Goal: Check status: Check status

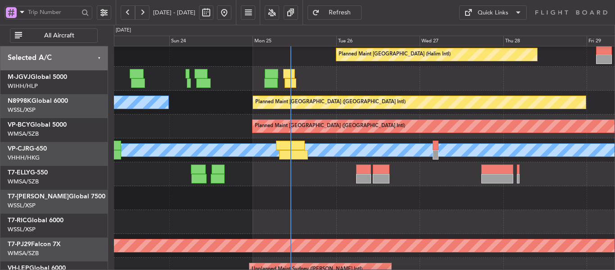
scroll to position [31, 0]
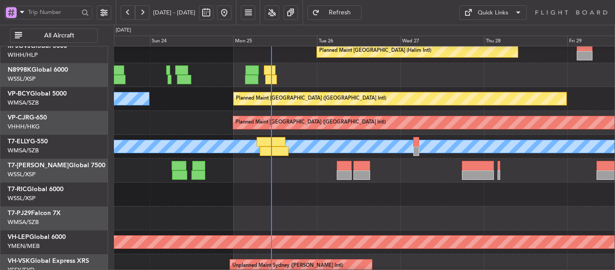
click at [286, 188] on div at bounding box center [364, 194] width 501 height 24
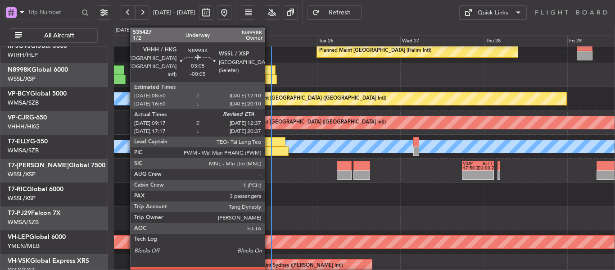
click at [269, 74] on div at bounding box center [270, 69] width 12 height 9
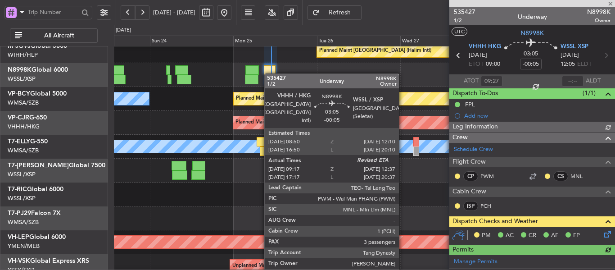
type input "[PERSON_NAME] (LEU)"
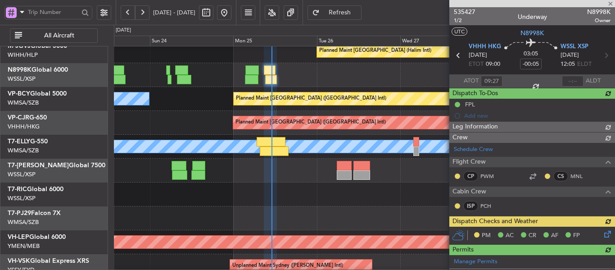
type input "[PERSON_NAME] (LEU)"
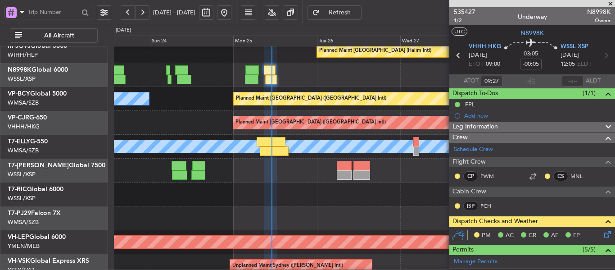
type input "[PERSON_NAME] (LEU)"
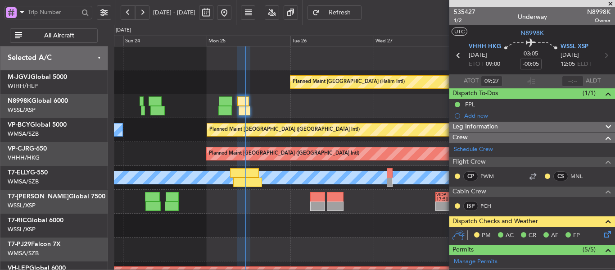
click at [295, 185] on div "Planned Maint [GEOGRAPHIC_DATA] (Halim Intl) [PERSON_NAME] (Sultan [PERSON_NAME…" at bounding box center [364, 201] width 501 height 310
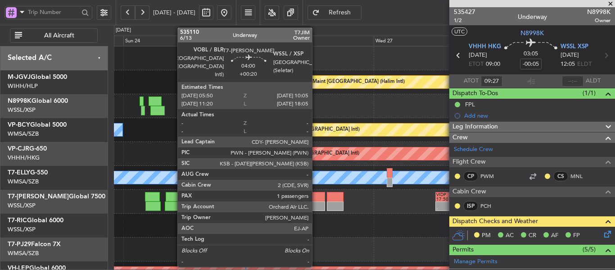
click at [316, 200] on div at bounding box center [317, 196] width 15 height 9
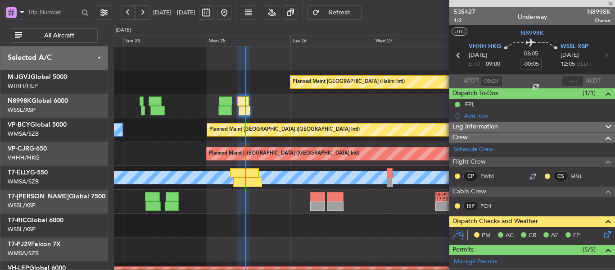
type input "+00:20"
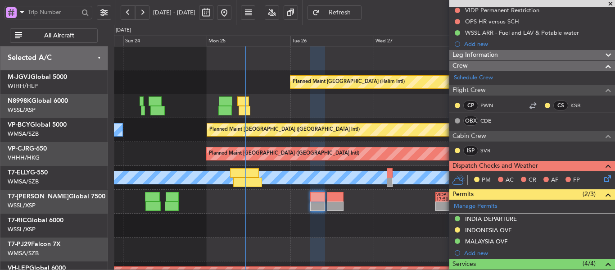
scroll to position [90, 0]
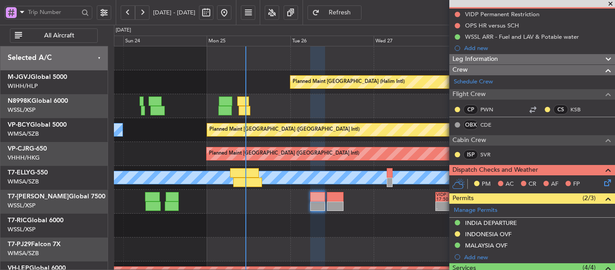
click at [610, 3] on span at bounding box center [610, 4] width 9 height 8
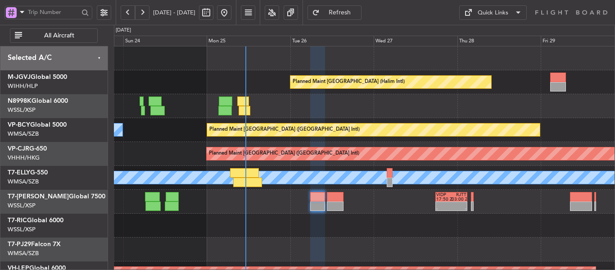
type input "0"
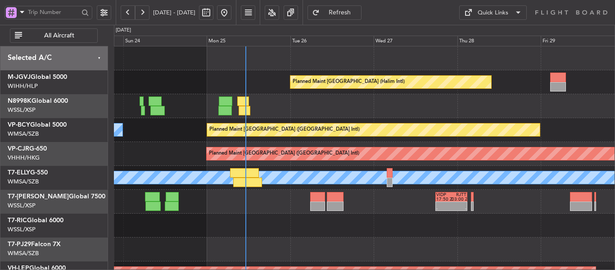
scroll to position [0, 0]
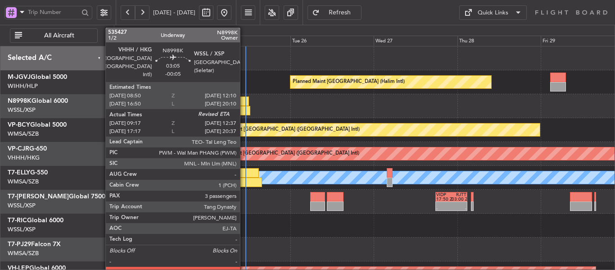
click at [244, 108] on div at bounding box center [245, 110] width 12 height 9
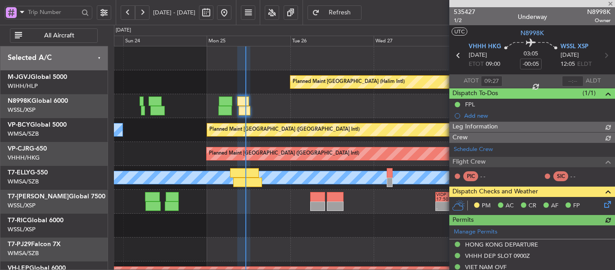
type input "[PERSON_NAME] (LEU)"
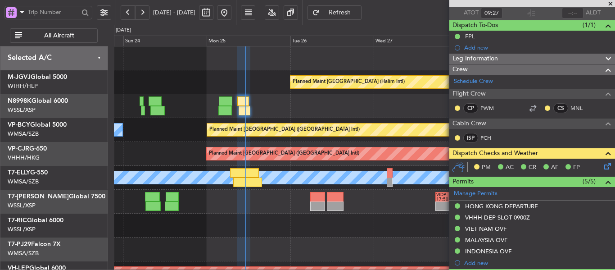
scroll to position [63, 0]
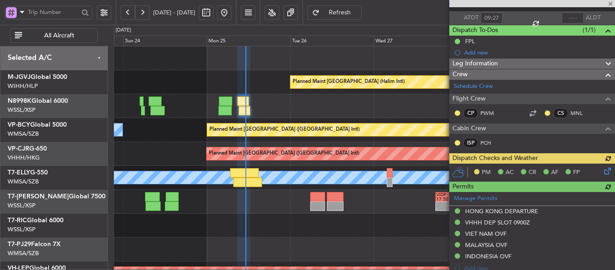
type input "[PERSON_NAME] (LEU)"
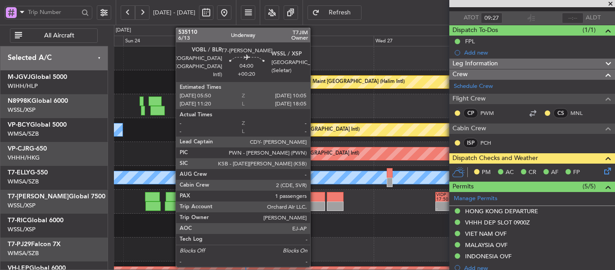
click at [314, 199] on div at bounding box center [317, 196] width 15 height 9
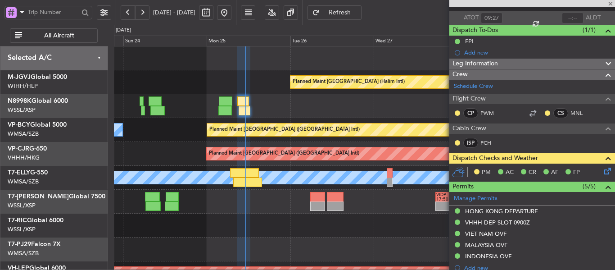
type input "+00:20"
type input "1"
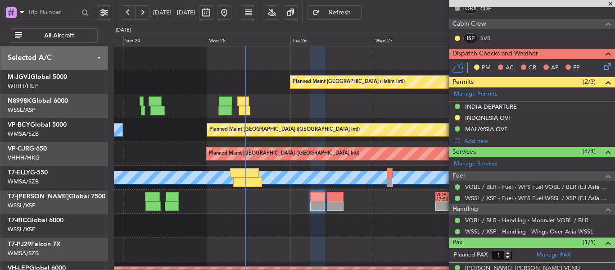
scroll to position [219, 0]
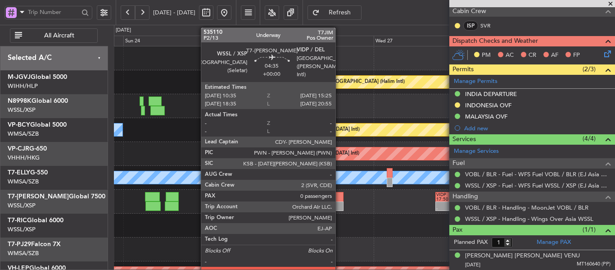
click at [339, 202] on div at bounding box center [335, 205] width 17 height 9
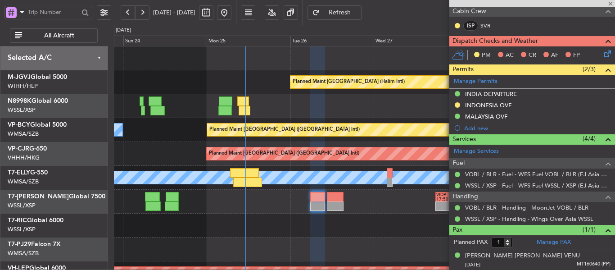
type input "0"
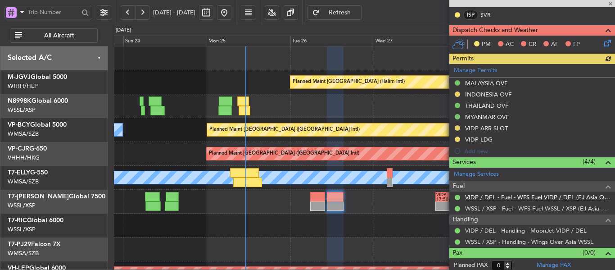
scroll to position [244, 0]
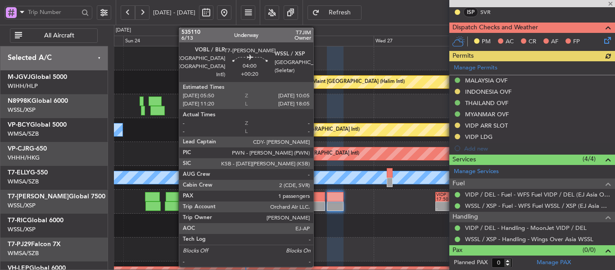
click at [317, 202] on div at bounding box center [317, 205] width 15 height 9
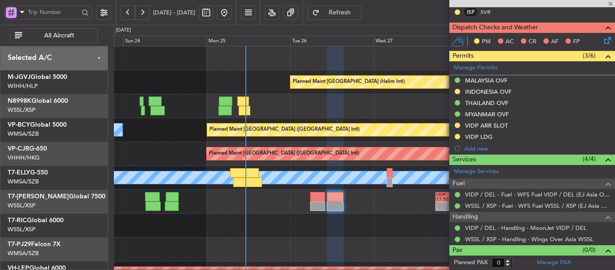
type input "+00:20"
type input "1"
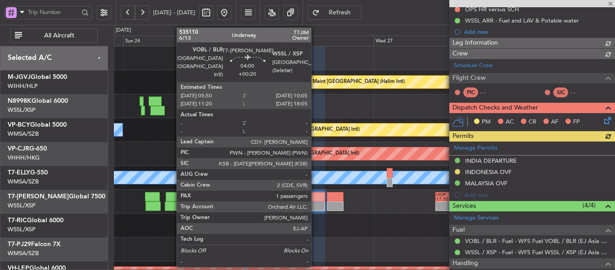
scroll to position [219, 0]
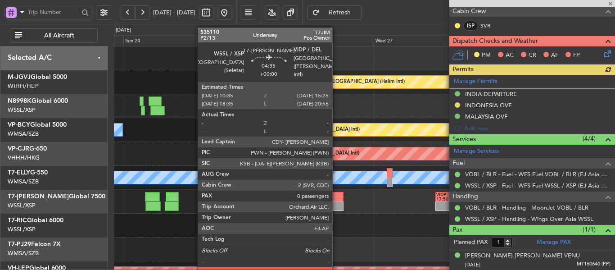
click at [336, 199] on div at bounding box center [335, 196] width 17 height 9
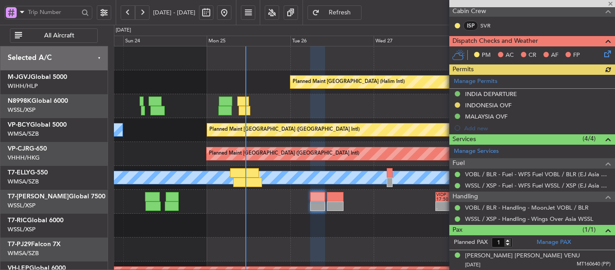
type input "0"
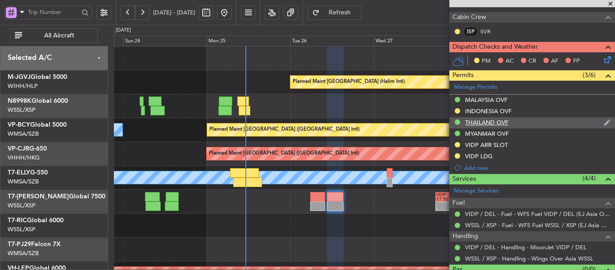
scroll to position [225, 0]
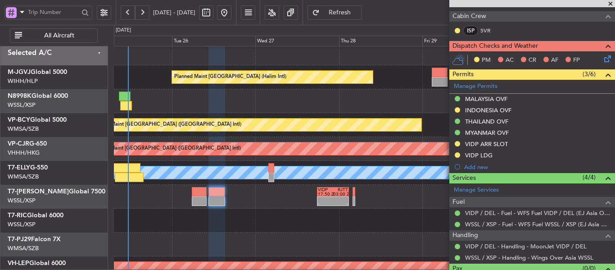
click at [276, 210] on div at bounding box center [364, 220] width 501 height 24
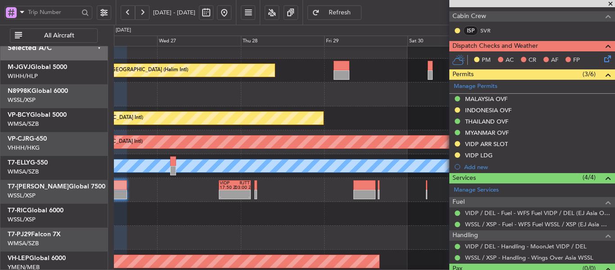
click at [238, 199] on div "- - VIDP 17:50 Z RJTT 03:00 Z" at bounding box center [364, 190] width 501 height 24
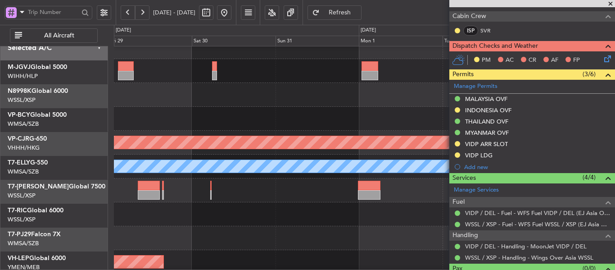
click at [226, 180] on div "VIDP 17:50 Z RJTT 03:00 Z - -" at bounding box center [364, 190] width 501 height 24
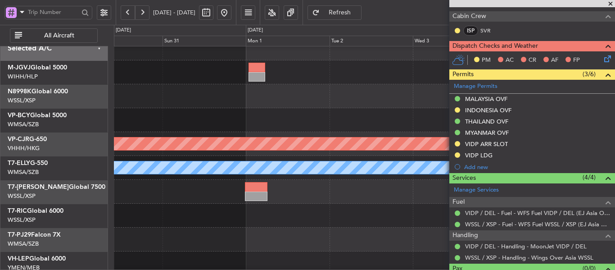
click at [210, 184] on div at bounding box center [364, 192] width 501 height 24
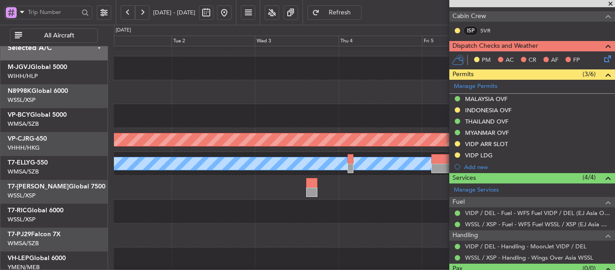
click at [215, 178] on div at bounding box center [364, 188] width 501 height 24
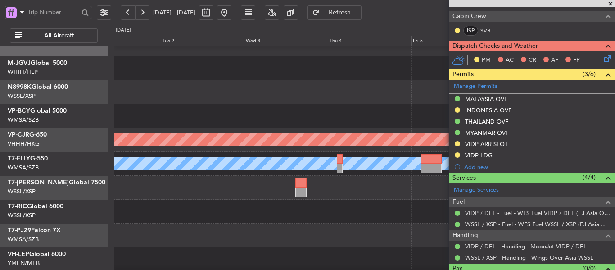
click at [345, 176] on div at bounding box center [364, 188] width 501 height 24
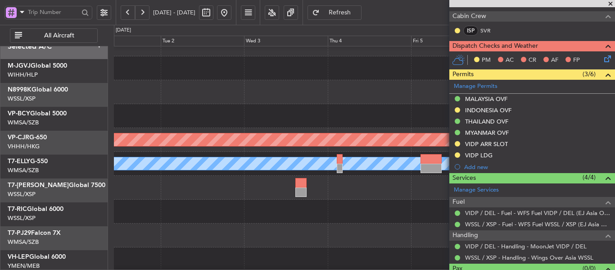
click at [394, 109] on div "- - CYVR 03:50 Z RJTT 13:40 Z" at bounding box center [364, 116] width 501 height 24
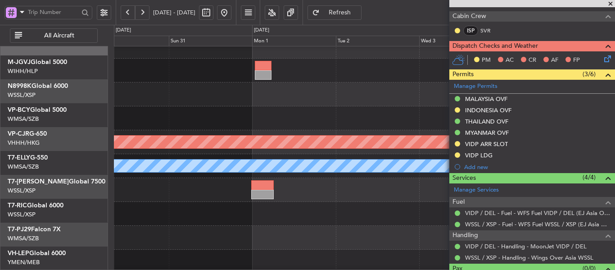
click at [351, 122] on div "CYVR 03:50 Z RJTT 13:40 Z - - Planned Maint [GEOGRAPHIC_DATA] (Vancouver Intl)" at bounding box center [364, 118] width 501 height 24
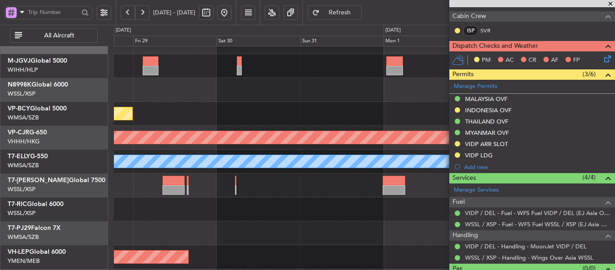
click at [607, 5] on span at bounding box center [610, 4] width 9 height 8
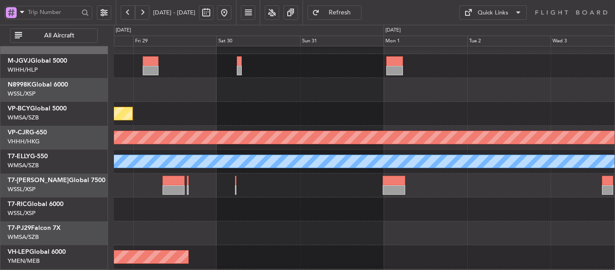
scroll to position [0, 0]
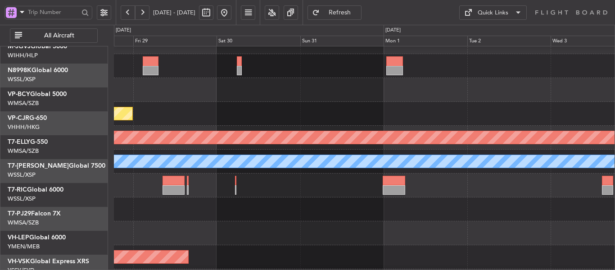
click at [511, 149] on div "MEL" at bounding box center [364, 161] width 501 height 24
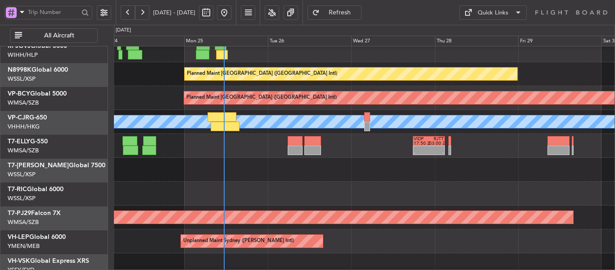
click at [508, 165] on div at bounding box center [364, 170] width 501 height 24
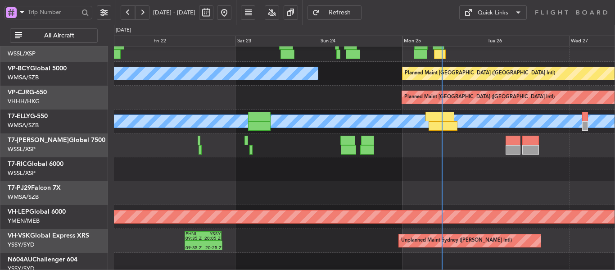
click at [414, 193] on div at bounding box center [364, 193] width 501 height 24
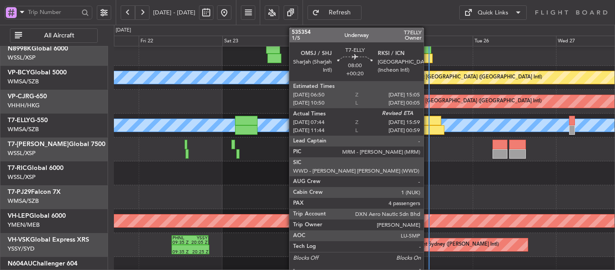
click at [428, 129] on div at bounding box center [430, 129] width 29 height 9
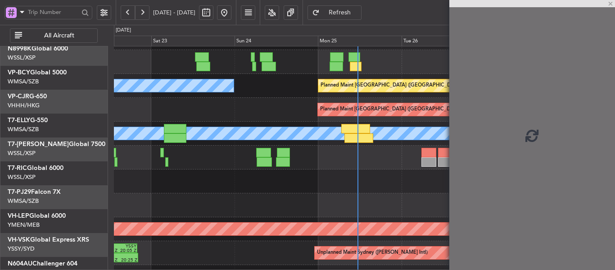
scroll to position [37, 0]
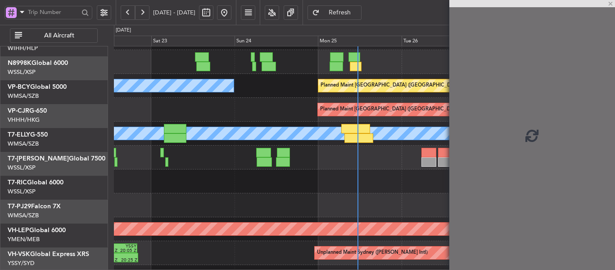
click at [310, 190] on div at bounding box center [364, 181] width 501 height 24
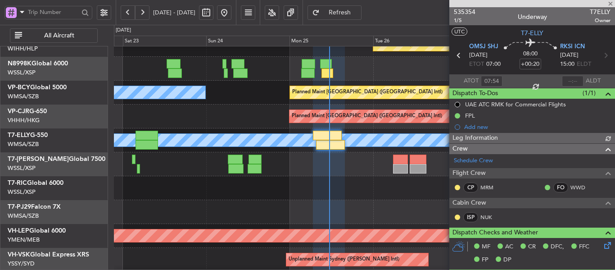
type input "[PERSON_NAME] (KYA)"
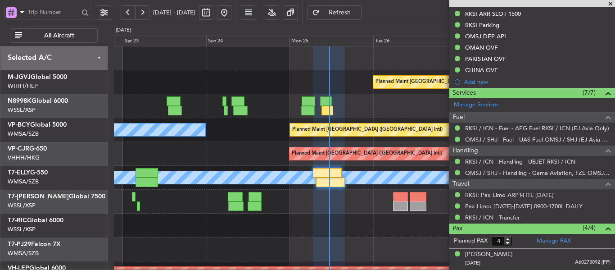
scroll to position [355, 0]
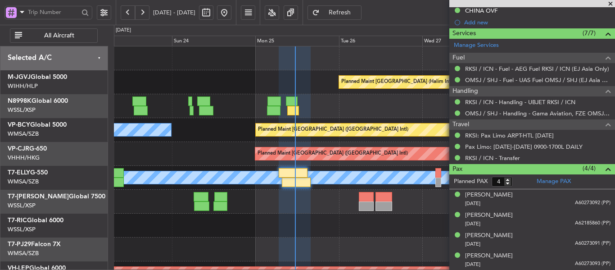
click at [113, 191] on div "Planned Maint [GEOGRAPHIC_DATA] (Halim Intl) Planned Maint [GEOGRAPHIC_DATA] (V…" at bounding box center [307, 147] width 615 height 245
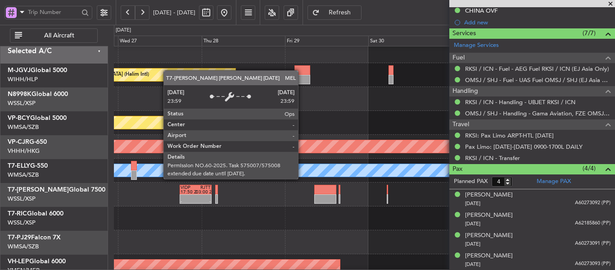
click at [187, 171] on div "MEL" at bounding box center [364, 170] width 1501 height 13
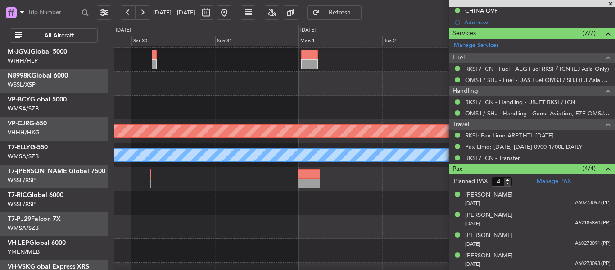
click at [139, 167] on div at bounding box center [364, 179] width 501 height 24
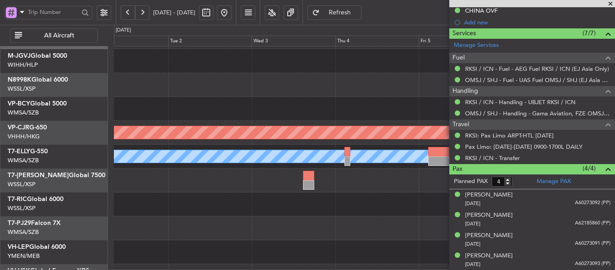
scroll to position [24, 0]
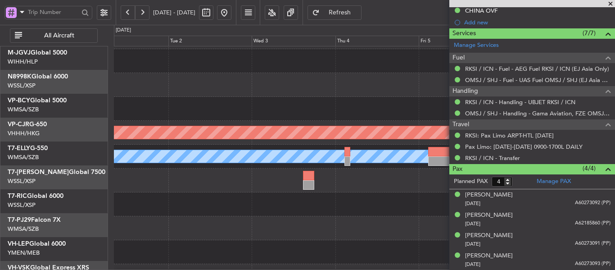
click at [159, 164] on div "MEL" at bounding box center [364, 157] width 501 height 24
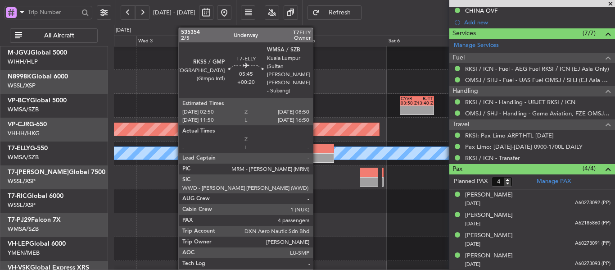
click at [317, 153] on div at bounding box center [323, 157] width 21 height 9
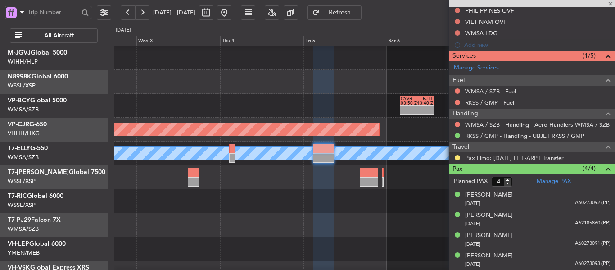
scroll to position [310, 0]
click at [405, 136] on div "Planned Maint [GEOGRAPHIC_DATA] ([GEOGRAPHIC_DATA] Intl)" at bounding box center [364, 130] width 501 height 24
click at [609, 5] on span at bounding box center [610, 4] width 9 height 8
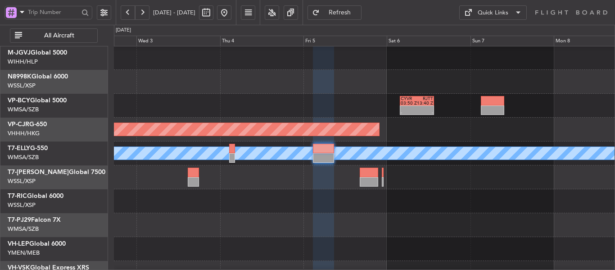
type input "0"
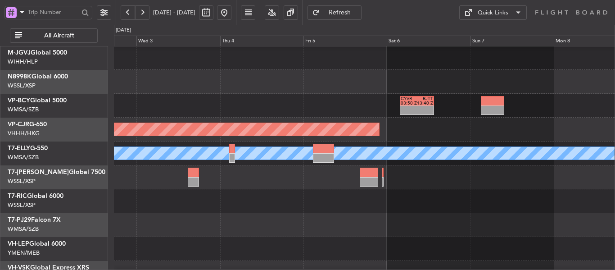
scroll to position [0, 0]
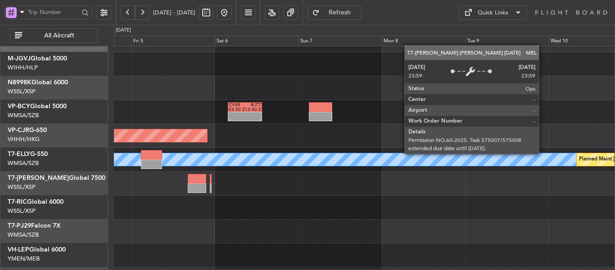
click at [371, 159] on div "MEL" at bounding box center [364, 159] width 1501 height 13
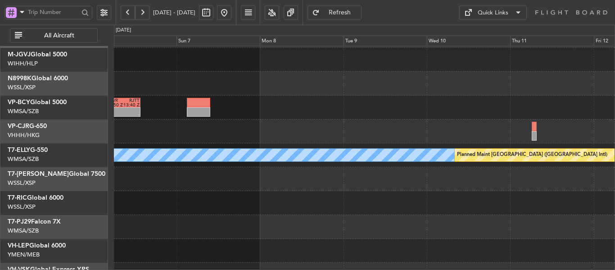
click at [350, 189] on div at bounding box center [364, 179] width 501 height 24
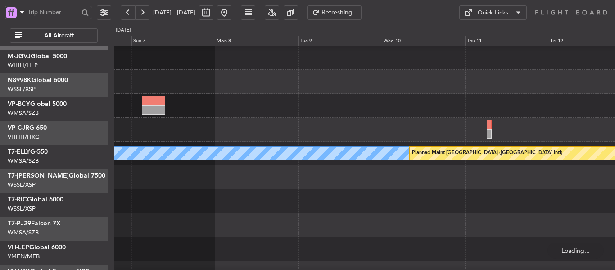
click at [408, 189] on div at bounding box center [364, 177] width 501 height 24
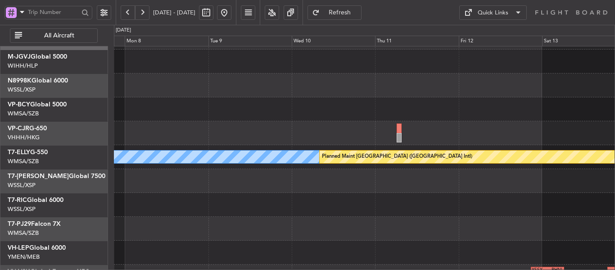
click at [317, 188] on div at bounding box center [364, 181] width 501 height 24
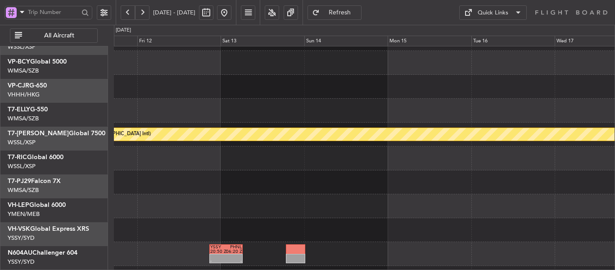
click at [306, 170] on div at bounding box center [364, 182] width 501 height 24
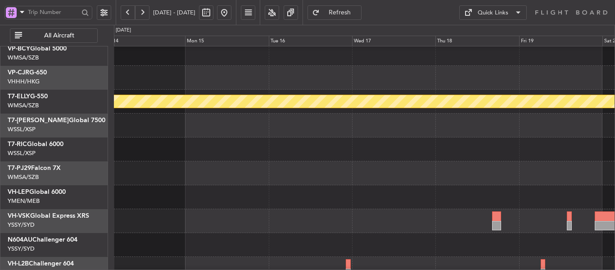
click at [267, 161] on div at bounding box center [364, 149] width 501 height 24
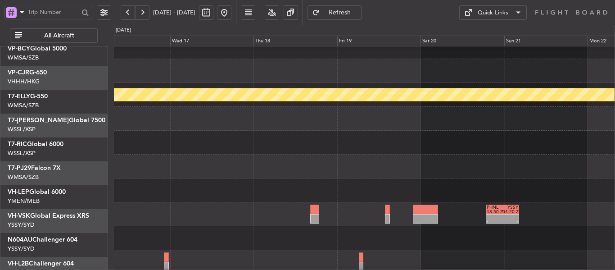
scroll to position [83, 0]
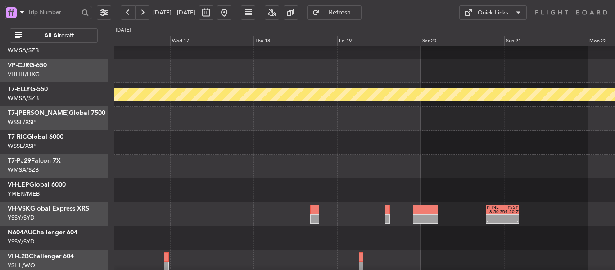
click at [254, 156] on div at bounding box center [364, 166] width 501 height 24
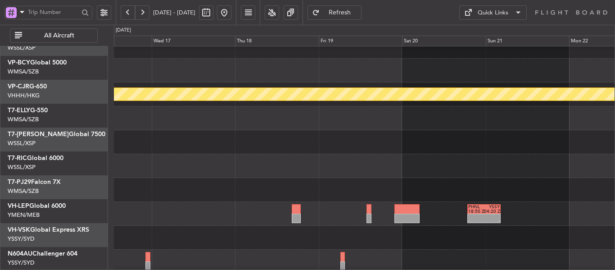
click at [460, 154] on div at bounding box center [364, 142] width 501 height 24
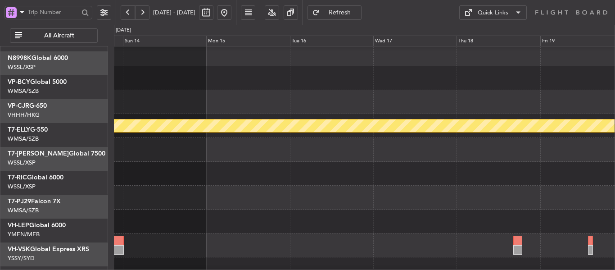
click at [406, 177] on div at bounding box center [364, 174] width 501 height 24
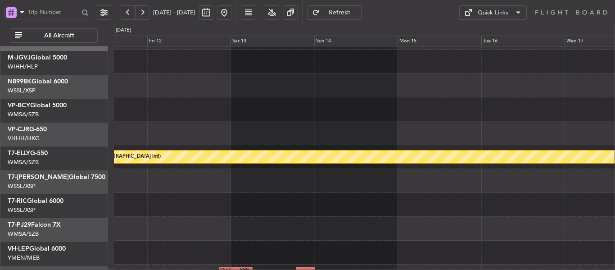
click at [380, 177] on div at bounding box center [364, 181] width 501 height 24
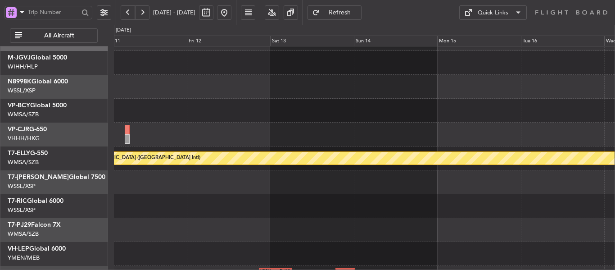
scroll to position [81, 0]
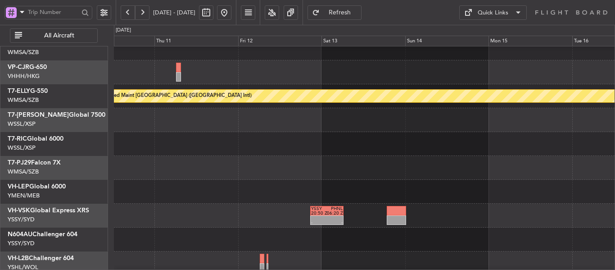
click at [412, 138] on div at bounding box center [364, 144] width 501 height 24
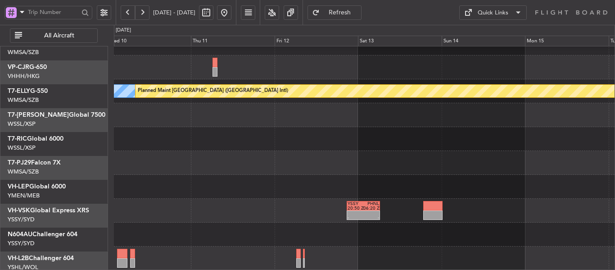
scroll to position [86, 0]
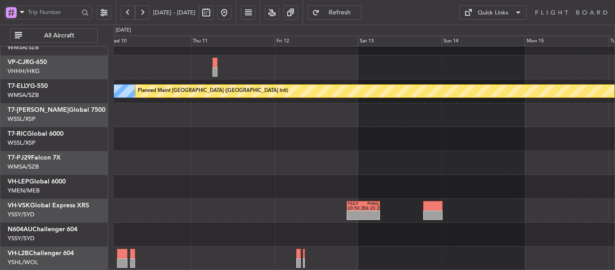
click at [293, 169] on div "[PERSON_NAME] Planned Maint [GEOGRAPHIC_DATA] ([GEOGRAPHIC_DATA]) YSSY 20:50 Z …" at bounding box center [364, 115] width 501 height 310
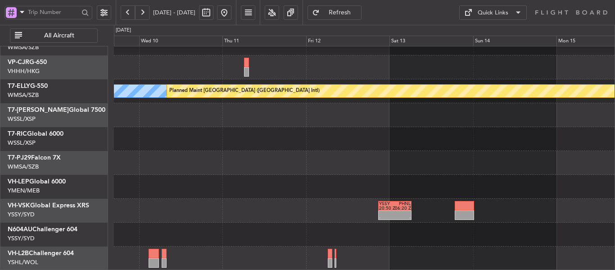
click at [310, 151] on div "[PERSON_NAME] Planned Maint [GEOGRAPHIC_DATA] ([GEOGRAPHIC_DATA]) YSSY 20:50 Z …" at bounding box center [364, 115] width 501 height 310
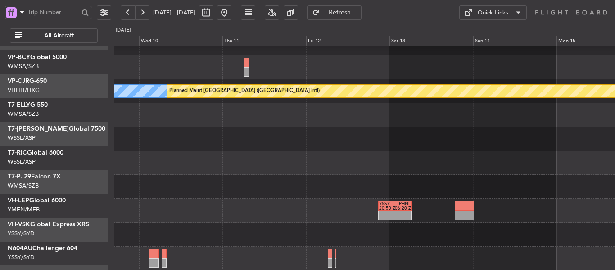
click at [333, 171] on div at bounding box center [364, 163] width 501 height 24
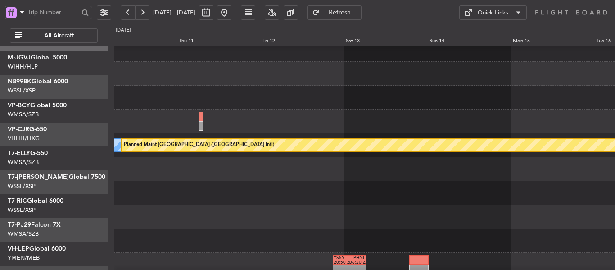
click at [416, 181] on div at bounding box center [364, 169] width 501 height 24
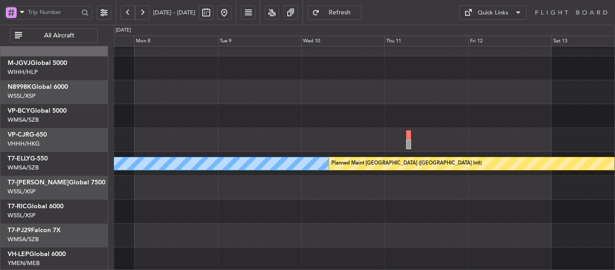
click at [458, 183] on div at bounding box center [364, 188] width 501 height 24
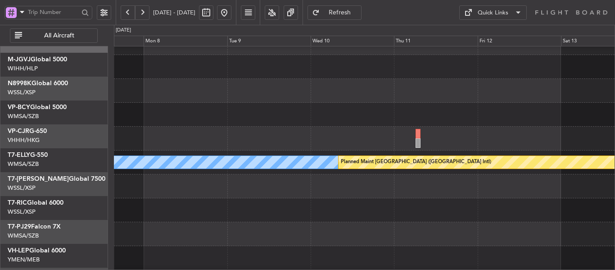
click at [385, 184] on div at bounding box center [364, 186] width 501 height 24
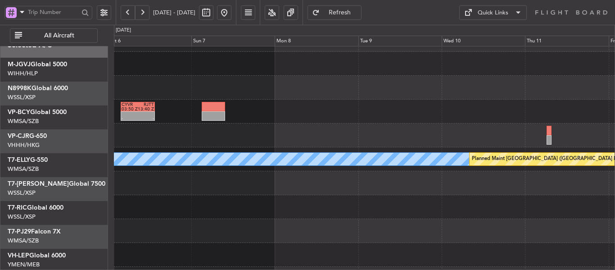
click at [391, 184] on div at bounding box center [364, 183] width 501 height 24
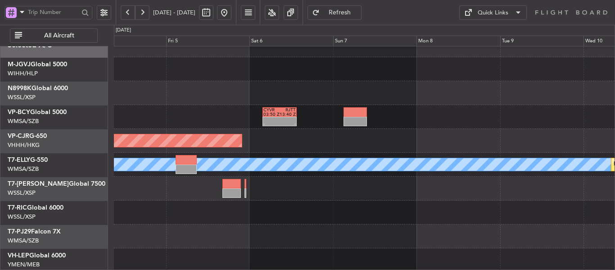
scroll to position [13, 0]
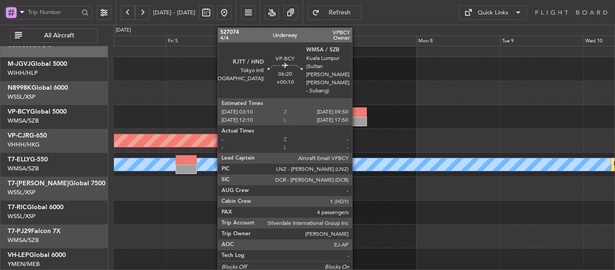
click at [356, 115] on div at bounding box center [355, 111] width 23 height 9
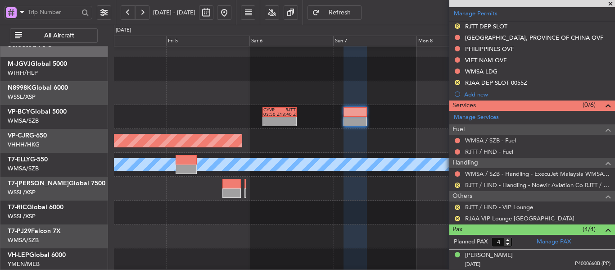
scroll to position [0, 0]
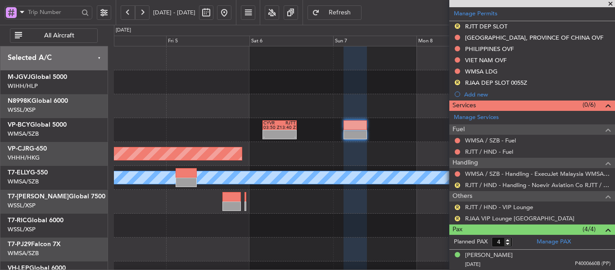
click at [214, 95] on div at bounding box center [364, 106] width 501 height 24
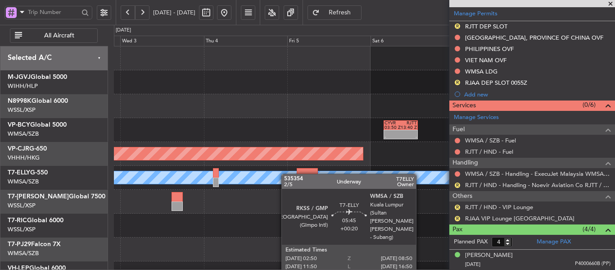
click at [298, 173] on div "- - CYVR 03:50 Z RJTT 13:40 Z Planned Maint [GEOGRAPHIC_DATA] ([GEOGRAPHIC_DATA…" at bounding box center [364, 201] width 501 height 310
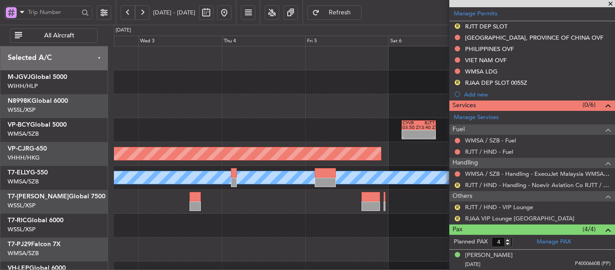
click at [303, 165] on div "Planned Maint [GEOGRAPHIC_DATA] ([GEOGRAPHIC_DATA] Intl)" at bounding box center [364, 154] width 501 height 24
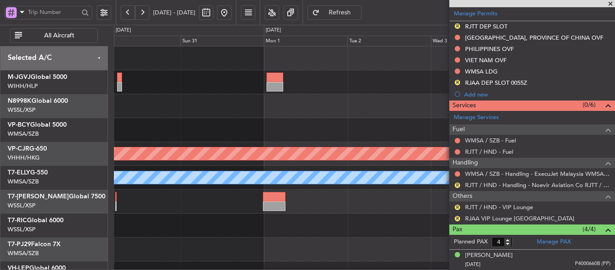
click at [339, 181] on div "CYVR 03:50 Z RJTT 13:40 Z - - Planned Maint [GEOGRAPHIC_DATA] (Vancouver Intl) …" at bounding box center [364, 201] width 501 height 310
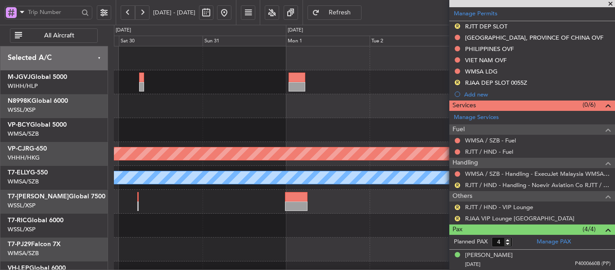
click at [334, 195] on div "CYVR 03:50 Z RJTT 13:40 Z - - Planned Maint [GEOGRAPHIC_DATA] (Vancouver Intl) …" at bounding box center [364, 201] width 501 height 310
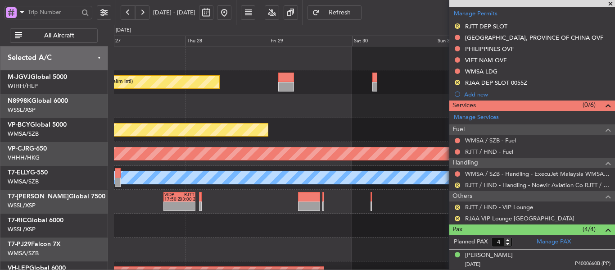
click at [313, 187] on div "MEL" at bounding box center [364, 178] width 501 height 24
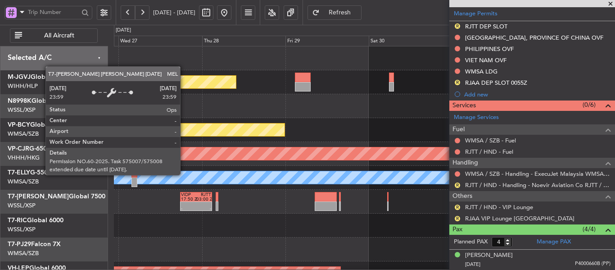
click at [321, 201] on div "Planned Maint [GEOGRAPHIC_DATA] (Halim Intl) Planned Maint [GEOGRAPHIC_DATA] (V…" at bounding box center [364, 201] width 501 height 310
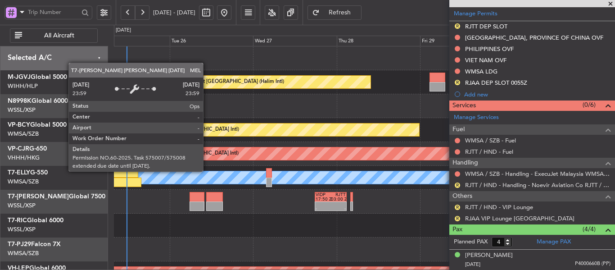
click at [289, 184] on div "MEL" at bounding box center [364, 178] width 501 height 24
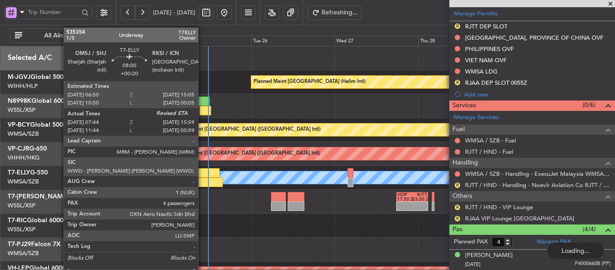
click at [202, 176] on div at bounding box center [205, 172] width 29 height 9
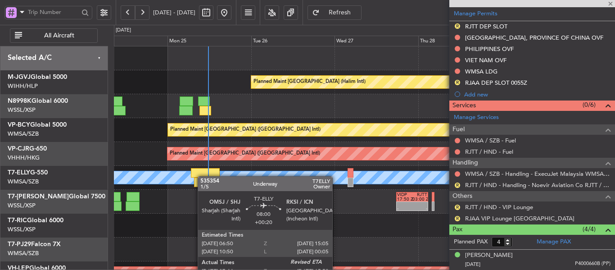
type input "+00:20"
type input "07:54"
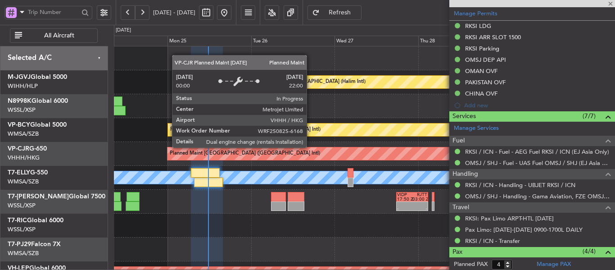
type input "[PERSON_NAME] (KYA)"
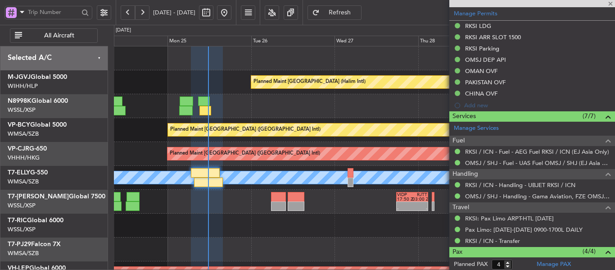
click at [612, 5] on div at bounding box center [532, 3] width 166 height 7
click at [609, 3] on span at bounding box center [610, 4] width 9 height 8
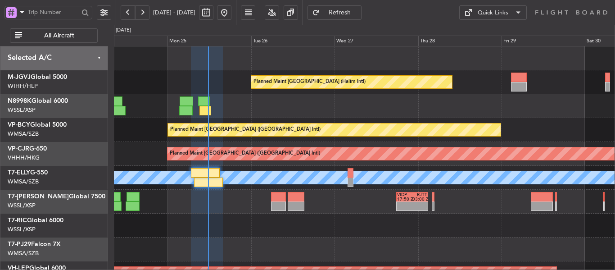
type input "0"
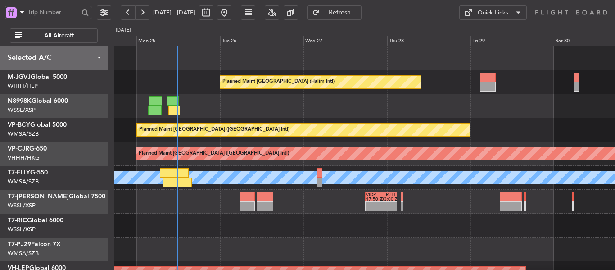
click at [187, 127] on div "Planned Maint [GEOGRAPHIC_DATA] (Halim Intl) Planned Maint [GEOGRAPHIC_DATA] (V…" at bounding box center [364, 201] width 501 height 310
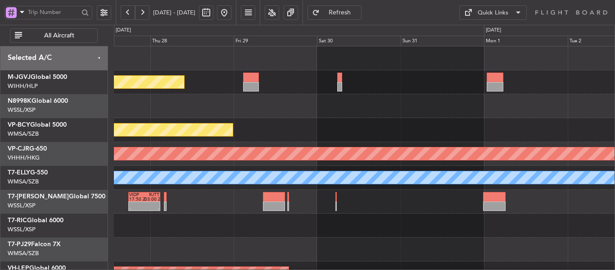
click at [229, 147] on div "Planned Maint [GEOGRAPHIC_DATA] (Halim Intl) Planned Maint [GEOGRAPHIC_DATA] (V…" at bounding box center [364, 201] width 501 height 310
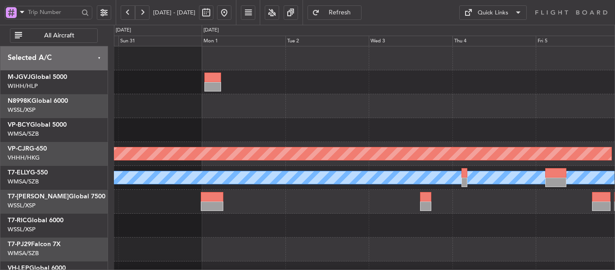
click at [231, 143] on div "CYVR 03:50 Z RJTT 13:40 Z - - Planned Maint [GEOGRAPHIC_DATA] ([GEOGRAPHIC_DATA…" at bounding box center [364, 201] width 501 height 310
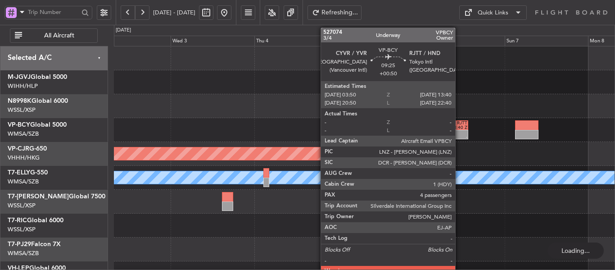
click at [459, 125] on div "13:40 Z" at bounding box center [459, 127] width 16 height 5
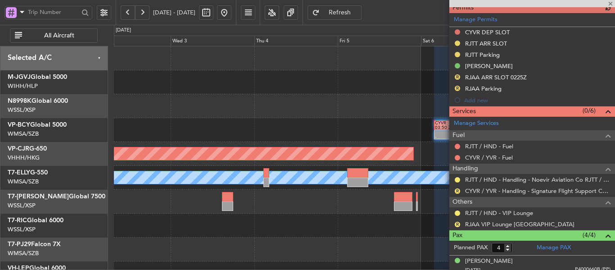
scroll to position [270, 0]
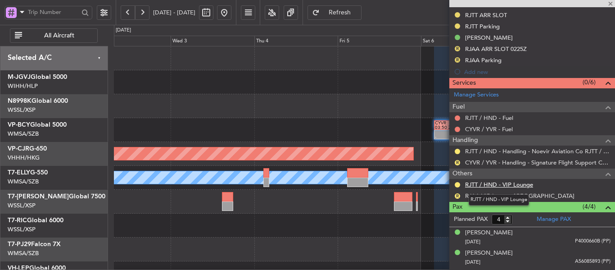
click at [501, 186] on link "RJTT / HND - VIP Lounge" at bounding box center [499, 185] width 68 height 8
click at [610, 5] on span at bounding box center [610, 4] width 9 height 8
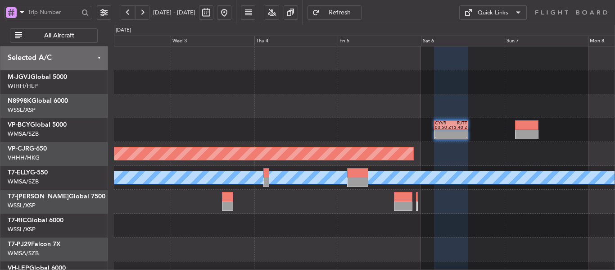
type input "0"
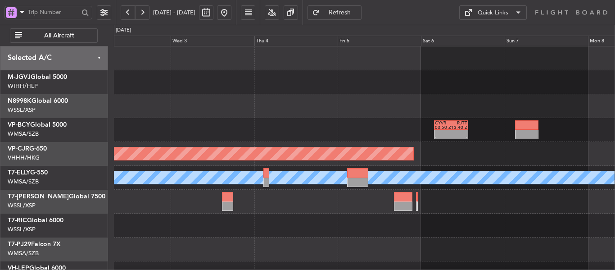
click at [414, 126] on div "- - CYVR 03:50 Z RJTT 13:40 Z" at bounding box center [364, 130] width 501 height 24
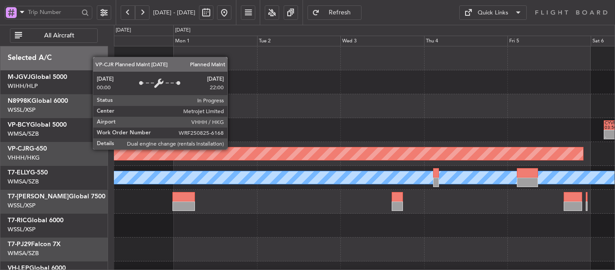
click at [416, 153] on div "Planned Maint [GEOGRAPHIC_DATA] ([GEOGRAPHIC_DATA] Intl)" at bounding box center [98, 153] width 969 height 13
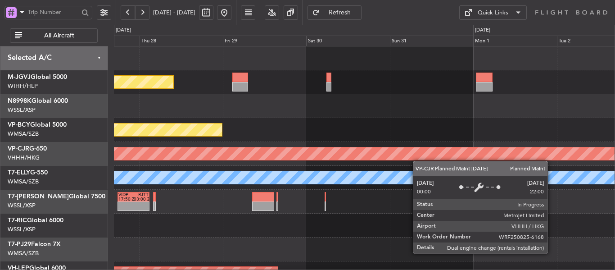
click at [441, 155] on div "Planned Maint [GEOGRAPHIC_DATA] ([GEOGRAPHIC_DATA] Intl)" at bounding box center [386, 153] width 994 height 13
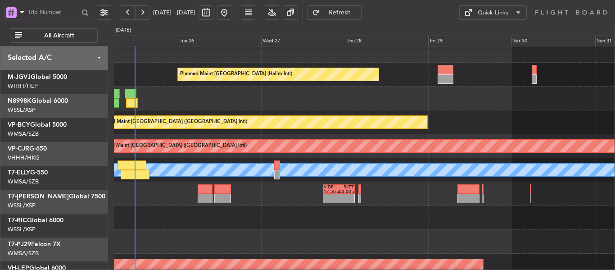
click at [422, 156] on div "Planned Maint [GEOGRAPHIC_DATA] ([GEOGRAPHIC_DATA] Intl)" at bounding box center [364, 146] width 501 height 24
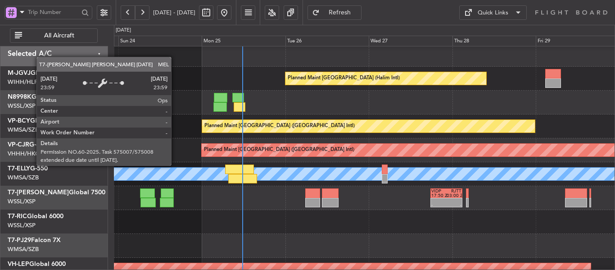
click at [283, 168] on div "MEL" at bounding box center [364, 173] width 1501 height 13
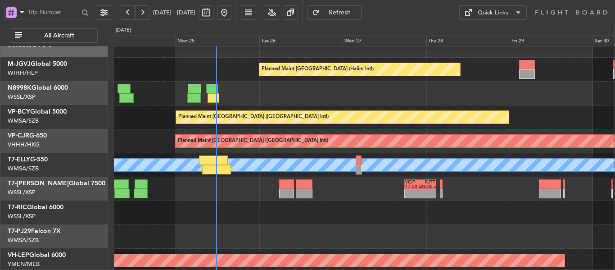
scroll to position [14, 0]
click at [337, 193] on div "VIDP 17:50 Z RJTT 03:00 Z - -" at bounding box center [364, 189] width 501 height 24
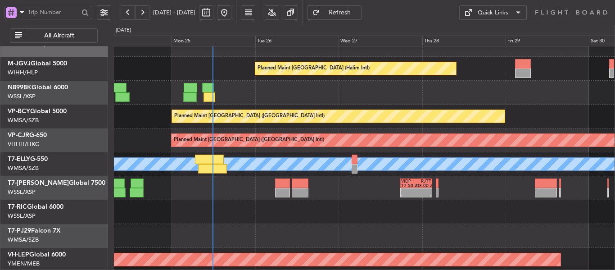
click at [146, 14] on button at bounding box center [142, 12] width 14 height 14
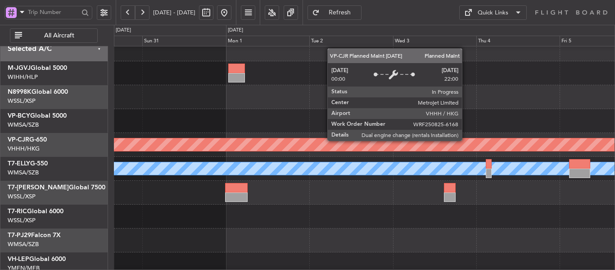
scroll to position [17, 0]
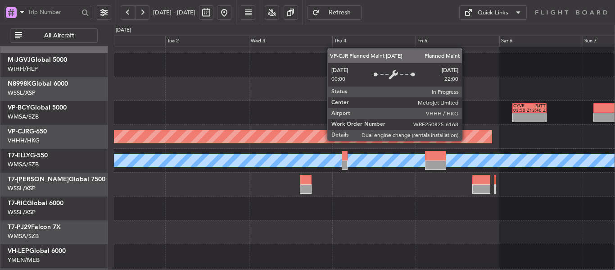
click at [292, 136] on div "Planned Maint [GEOGRAPHIC_DATA] ([GEOGRAPHIC_DATA] Intl)" at bounding box center [53, 136] width 878 height 13
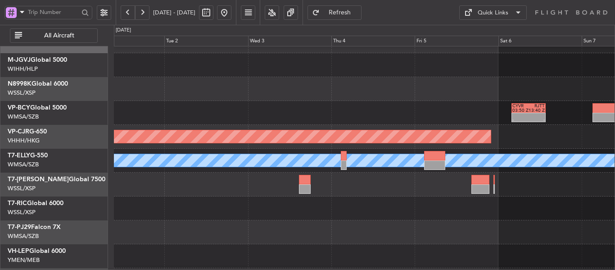
scroll to position [0, 0]
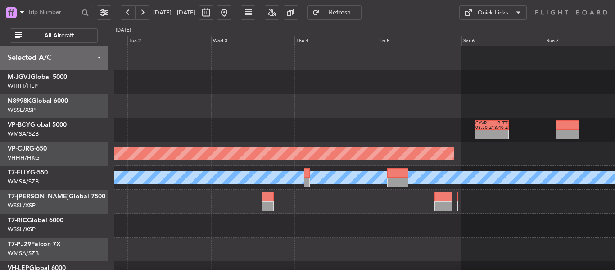
click at [340, 184] on div "CYVR 03:50 Z RJTT 13:40 Z - - Planned Maint [GEOGRAPHIC_DATA] ([GEOGRAPHIC_DATA…" at bounding box center [364, 201] width 501 height 310
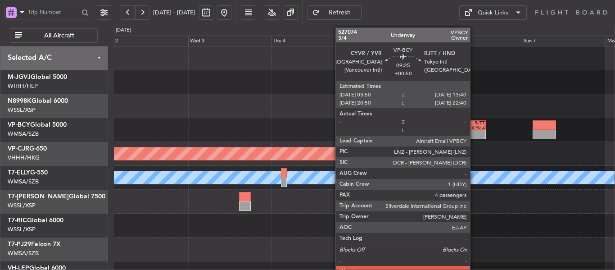
click at [474, 127] on div "13:40 Z" at bounding box center [477, 127] width 16 height 5
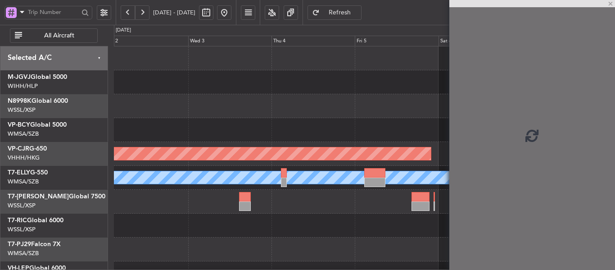
scroll to position [2, 0]
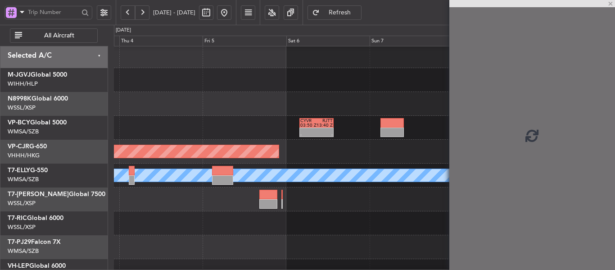
click at [240, 112] on div at bounding box center [364, 104] width 501 height 24
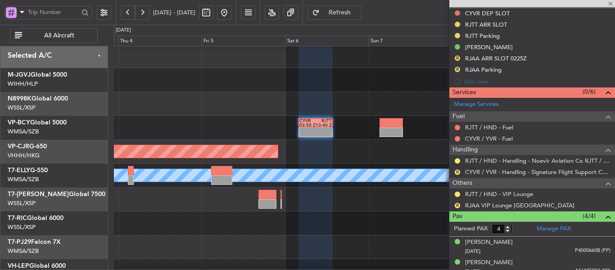
scroll to position [270, 0]
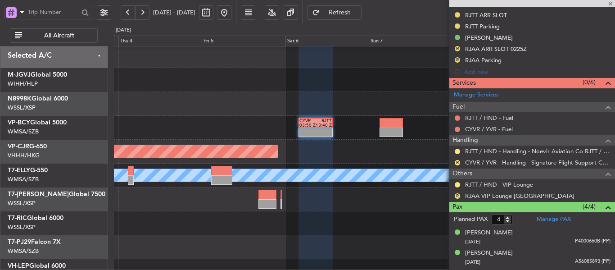
click at [457, 46] on div "Manage Permits CYVR DEP SLOT RJTT ARR SLOT RJTT Parking TSA WAIVER R RJAA ARR S…" at bounding box center [532, 31] width 166 height 93
click at [455, 47] on button "R" at bounding box center [457, 48] width 5 height 5
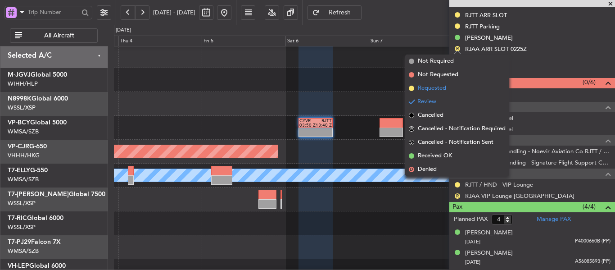
click at [411, 88] on span at bounding box center [411, 88] width 5 height 5
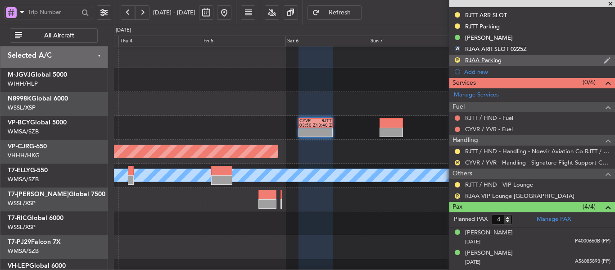
click at [455, 61] on div "R" at bounding box center [457, 59] width 7 height 7
click at [458, 57] on button "R" at bounding box center [457, 59] width 5 height 5
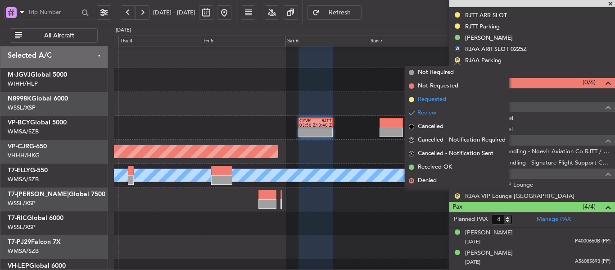
click at [411, 99] on span at bounding box center [411, 99] width 5 height 5
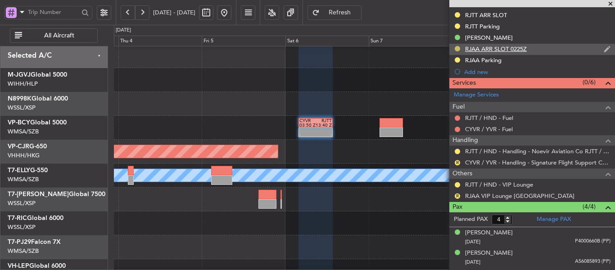
click at [458, 49] on button at bounding box center [457, 48] width 5 height 5
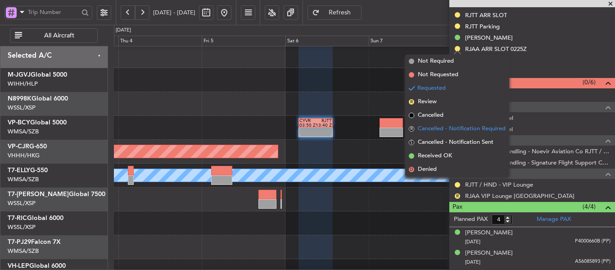
click at [411, 130] on span "R" at bounding box center [411, 128] width 5 height 5
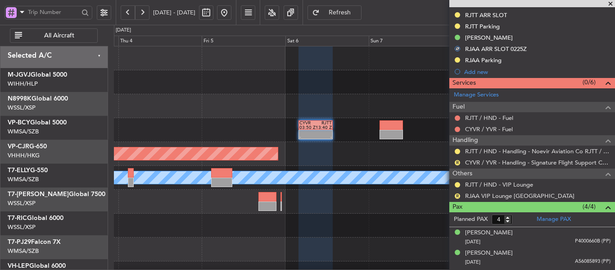
scroll to position [0, 0]
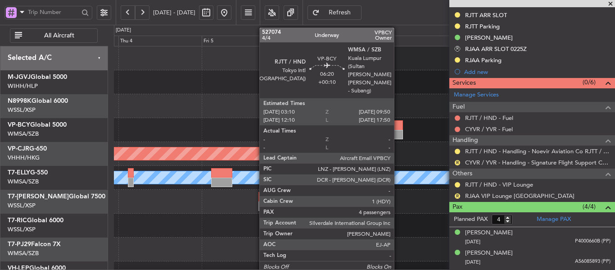
click at [398, 131] on div at bounding box center [391, 134] width 23 height 9
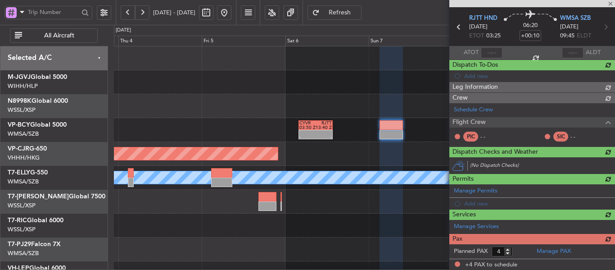
click at [457, 59] on div "Dispatch To-Dos (0/0) Add new" at bounding box center [532, 70] width 166 height 22
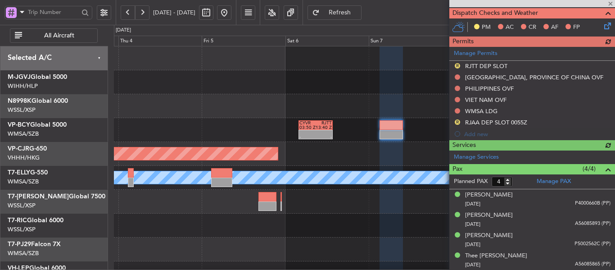
scroll to position [293, 0]
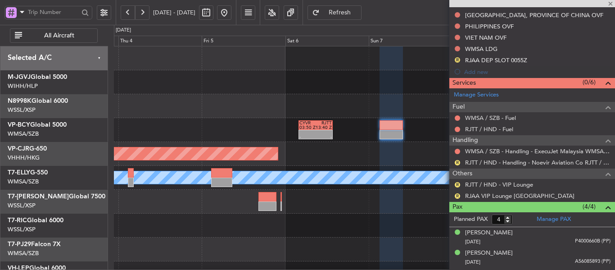
click at [457, 59] on div "Manage Permits R RJTT DEP SLOT [GEOGRAPHIC_DATA], PROVINCE OF [GEOGRAPHIC_DATA]…" at bounding box center [532, 31] width 166 height 93
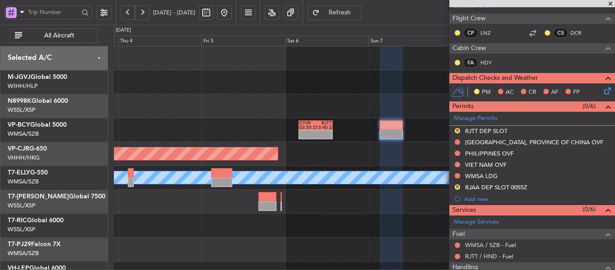
scroll to position [158, 0]
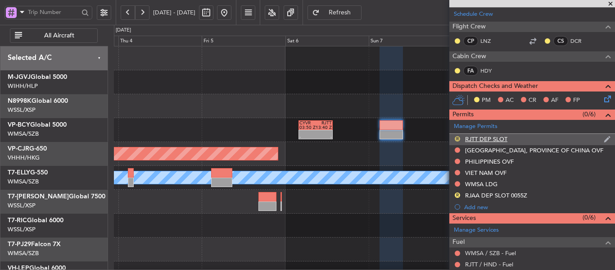
click at [457, 139] on button "R" at bounding box center [457, 138] width 5 height 5
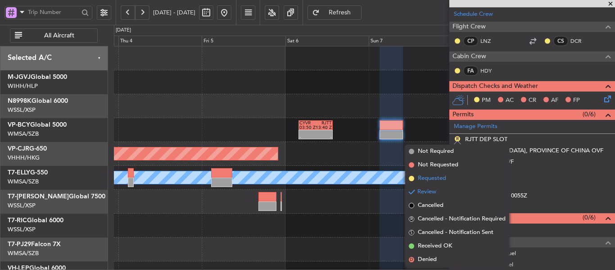
click at [412, 178] on span at bounding box center [411, 178] width 5 height 5
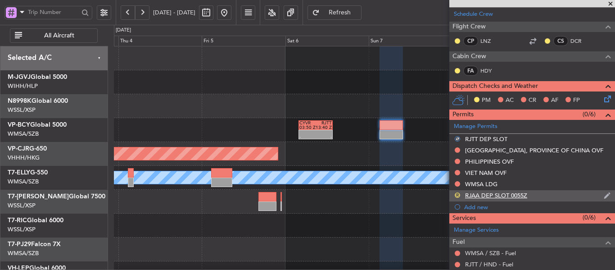
click at [458, 195] on button "R" at bounding box center [457, 194] width 5 height 5
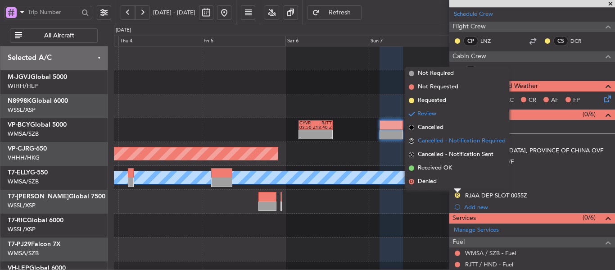
click at [412, 140] on span "R" at bounding box center [411, 140] width 5 height 5
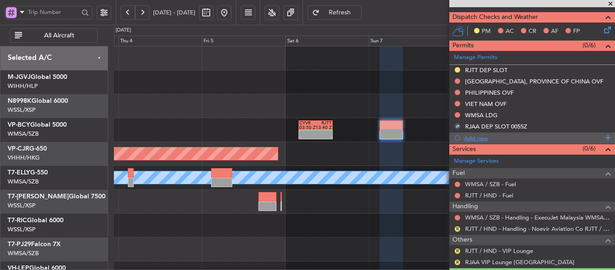
scroll to position [248, 0]
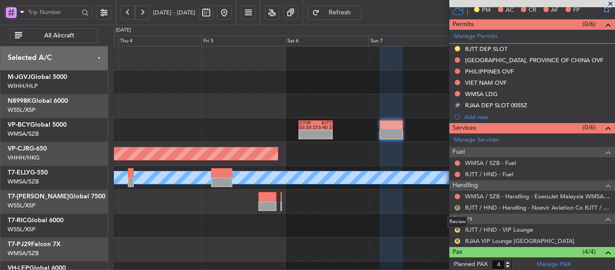
click at [457, 208] on button "R" at bounding box center [457, 207] width 5 height 5
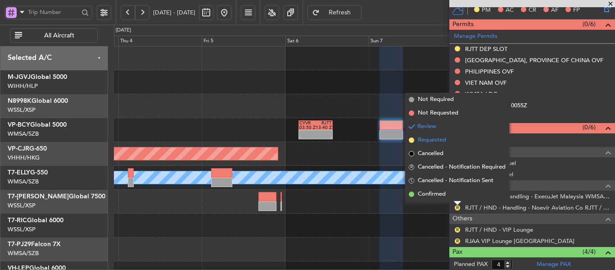
click at [411, 140] on span at bounding box center [411, 139] width 5 height 5
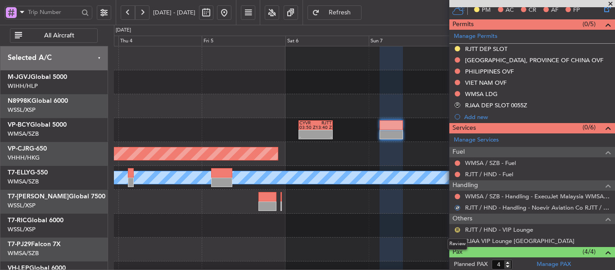
click at [457, 228] on button "R" at bounding box center [457, 229] width 5 height 5
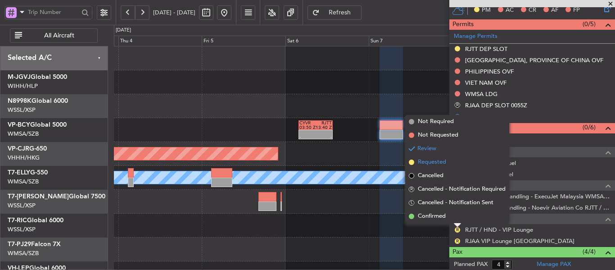
click at [409, 160] on span at bounding box center [411, 161] width 5 height 5
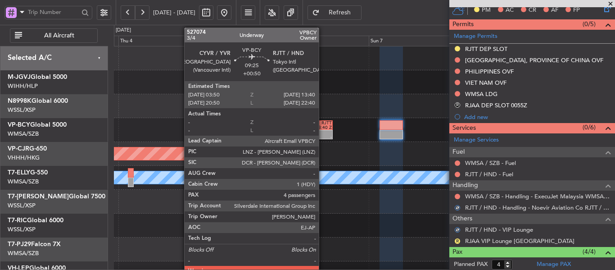
click at [323, 138] on div "-" at bounding box center [324, 137] width 16 height 5
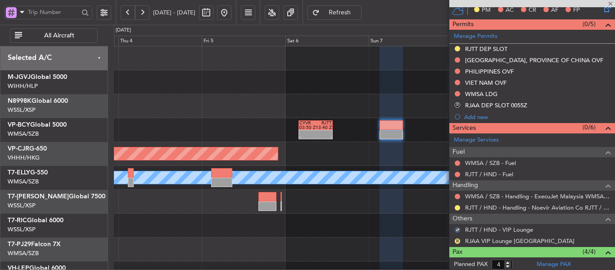
type input "+00:50"
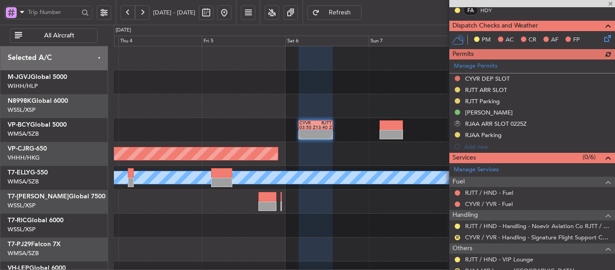
scroll to position [225, 0]
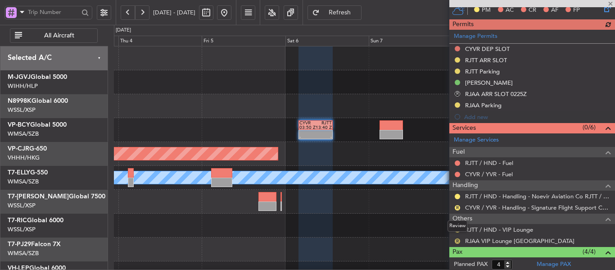
click at [457, 240] on button "R" at bounding box center [457, 240] width 5 height 5
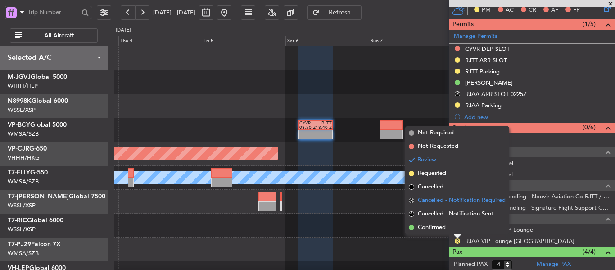
click at [412, 199] on span "R" at bounding box center [411, 200] width 5 height 5
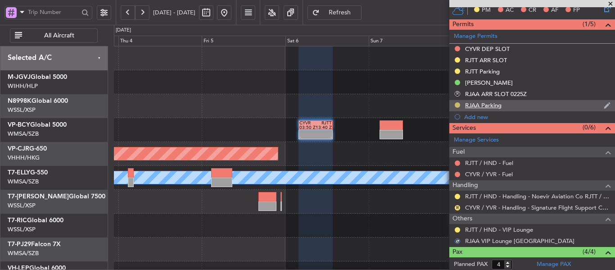
click at [458, 105] on button at bounding box center [457, 104] width 5 height 5
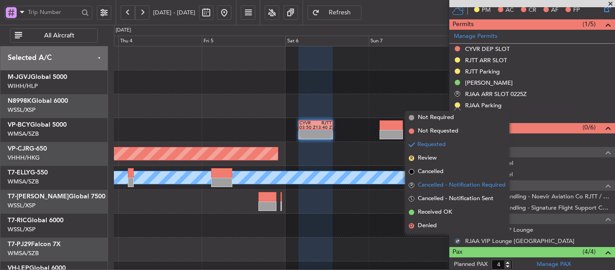
click at [412, 181] on li "R Cancelled - Notification Required" at bounding box center [457, 185] width 104 height 14
